Goal: Information Seeking & Learning: Learn about a topic

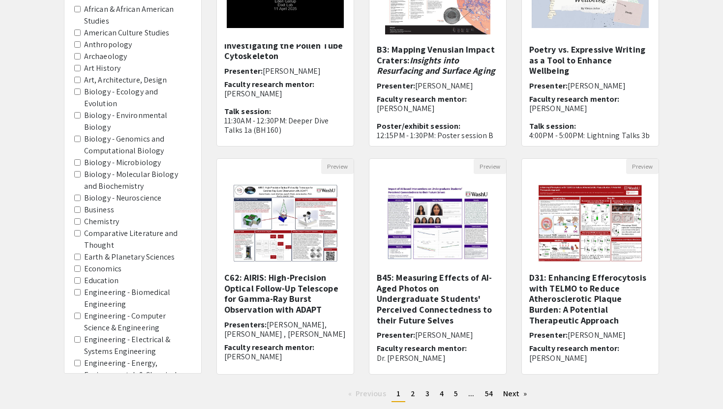
scroll to position [158, 0]
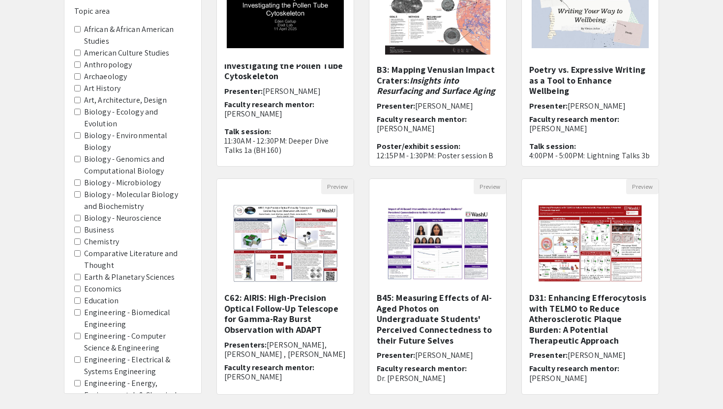
click at [77, 191] on Biochemistry "Biology - Molecular Biology and Biochemistry" at bounding box center [77, 194] width 6 height 6
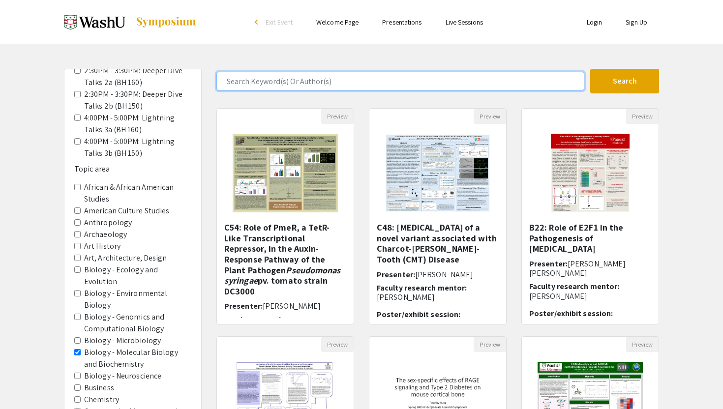
click at [320, 82] on input "Search Keyword(s) Or Author(s)" at bounding box center [400, 81] width 368 height 19
click at [590, 69] on button "Search" at bounding box center [624, 81] width 69 height 25
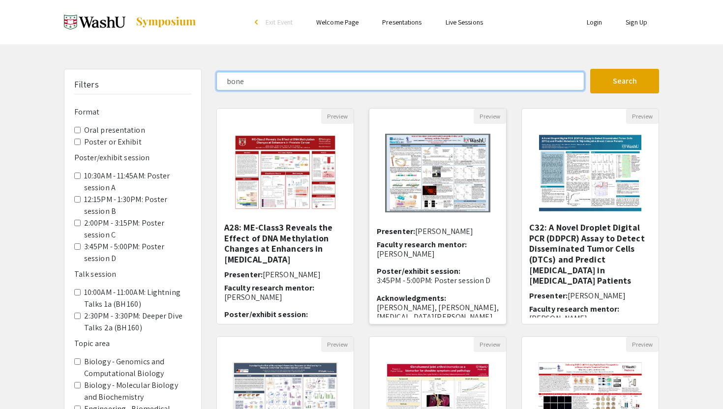
scroll to position [44, 0]
click at [590, 69] on button "Search" at bounding box center [624, 81] width 69 height 25
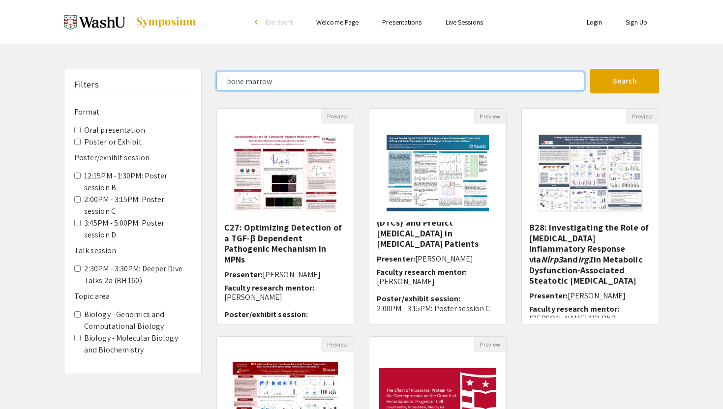
drag, startPoint x: 304, startPoint y: 79, endPoint x: 212, endPoint y: 79, distance: 92.0
click at [212, 79] on div "bone marrow" at bounding box center [399, 81] width 381 height 19
type input "[PERSON_NAME]"
click at [590, 69] on button "Search" at bounding box center [624, 81] width 69 height 25
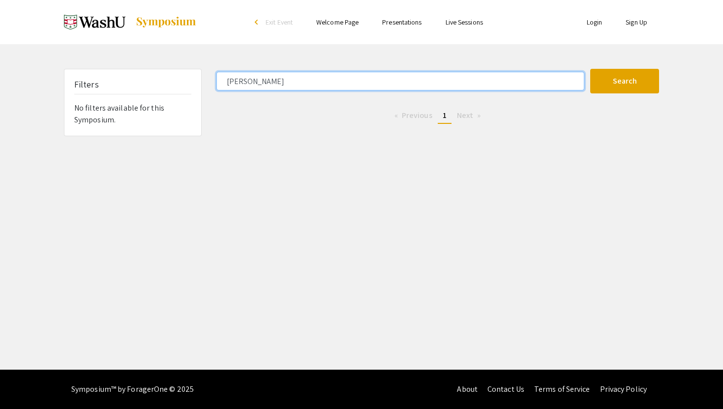
drag, startPoint x: 283, startPoint y: 80, endPoint x: 203, endPoint y: 80, distance: 79.7
click at [203, 80] on div "Filters No filters available for this Symposium. [PERSON_NAME] Search 0 Results…" at bounding box center [362, 102] width 610 height 67
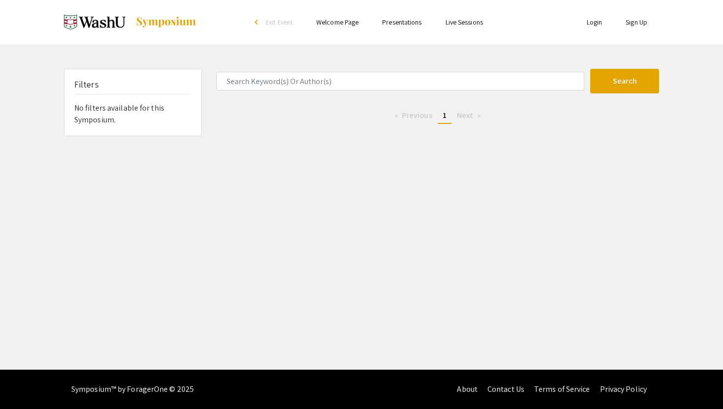
click at [291, 133] on div "Search 0 Results found Previous page 1 / 1 You're on page 1 Next page" at bounding box center [437, 102] width 457 height 67
click at [413, 28] on li "Presentations" at bounding box center [401, 22] width 63 height 12
click at [411, 23] on link "Presentations" at bounding box center [401, 22] width 39 height 9
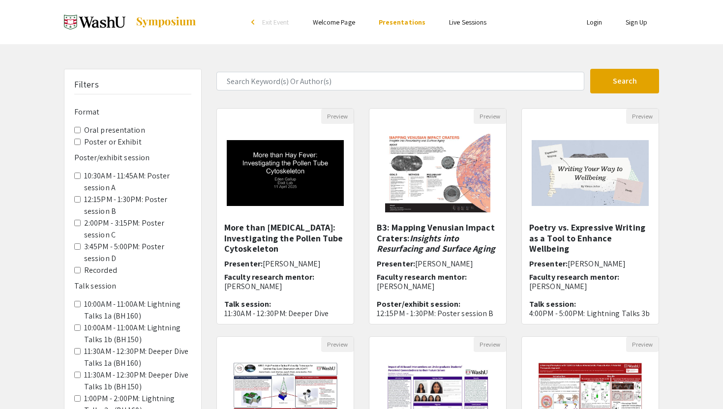
click at [77, 141] on Exhibit "Poster or Exhibit" at bounding box center [77, 142] width 6 height 6
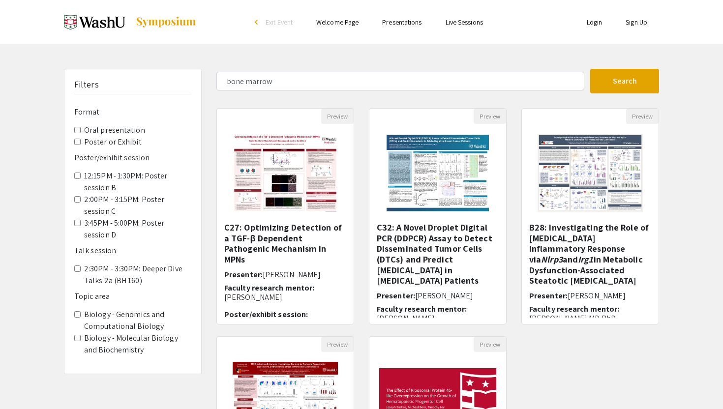
type input "bone"
